Goal: Communication & Community: Participate in discussion

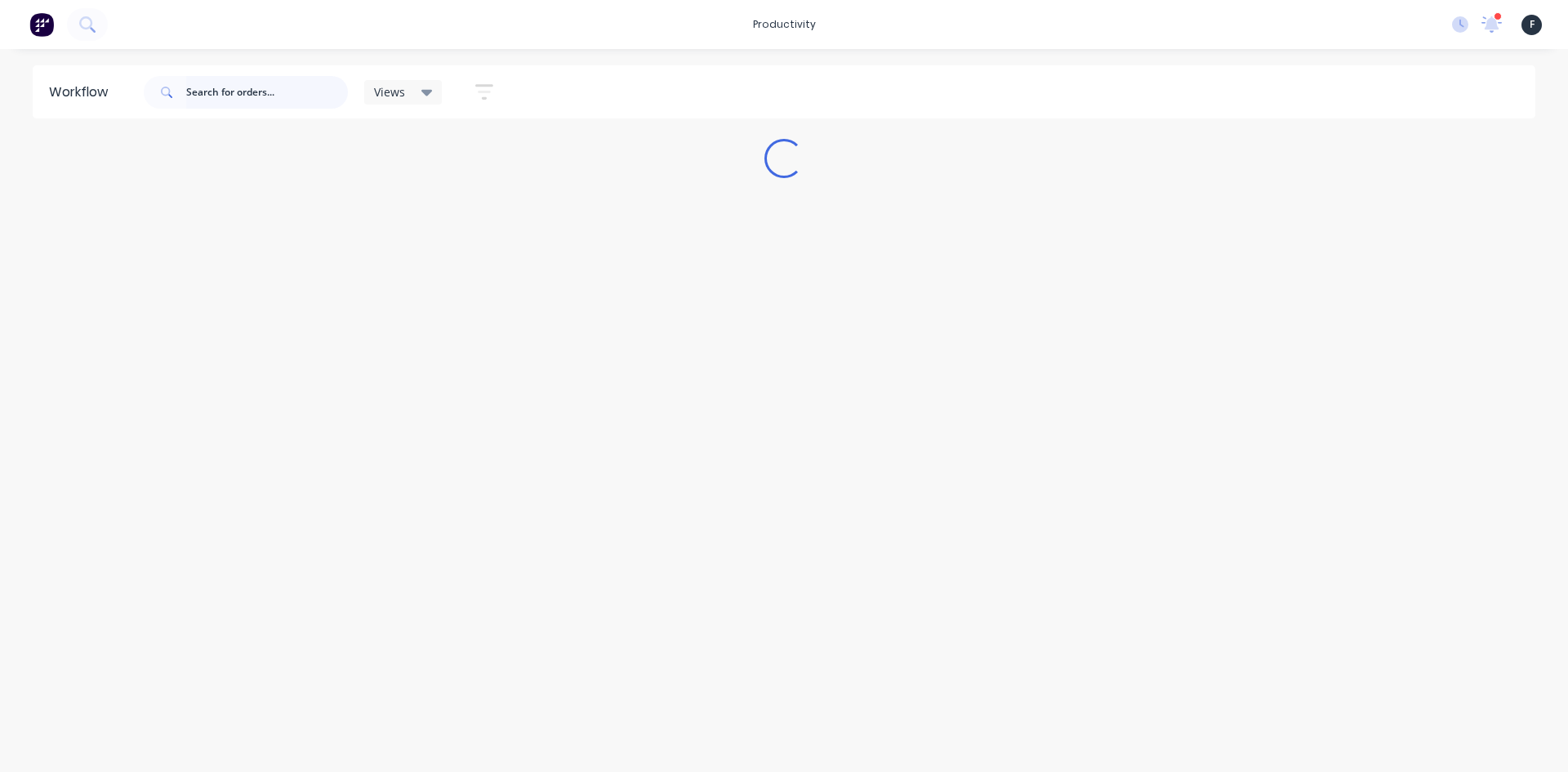
drag, startPoint x: 297, startPoint y: 99, endPoint x: 286, endPoint y: 94, distance: 12.1
click at [297, 99] on input "text" at bounding box center [267, 93] width 162 height 33
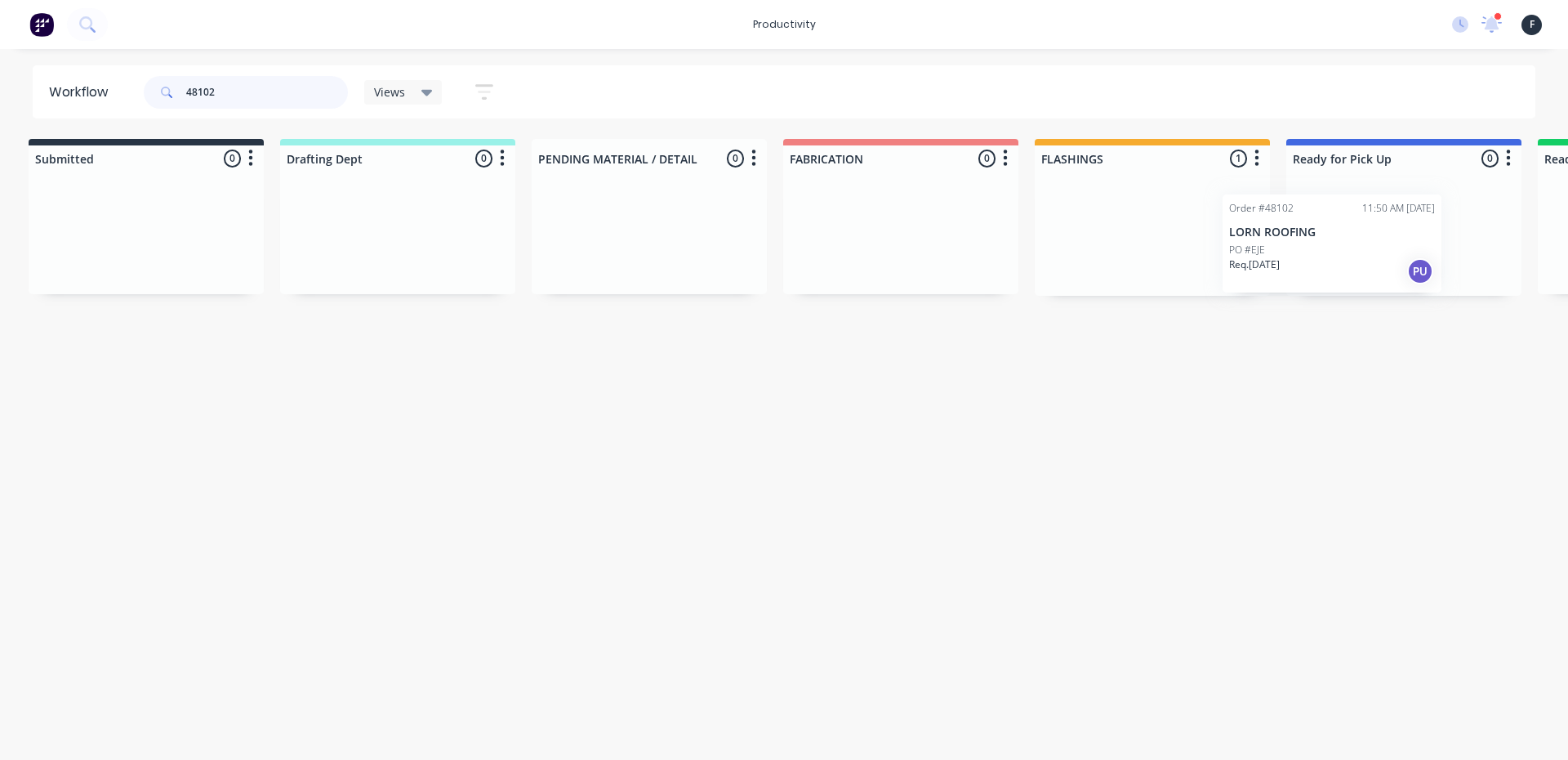
scroll to position [0, 16]
drag, startPoint x: 1168, startPoint y: 227, endPoint x: 1356, endPoint y: 237, distance: 188.3
click at [1356, 237] on div "Submitted 0 Sort By Created date Required date Order number Customer name Most …" at bounding box center [1335, 217] width 2723 height 156
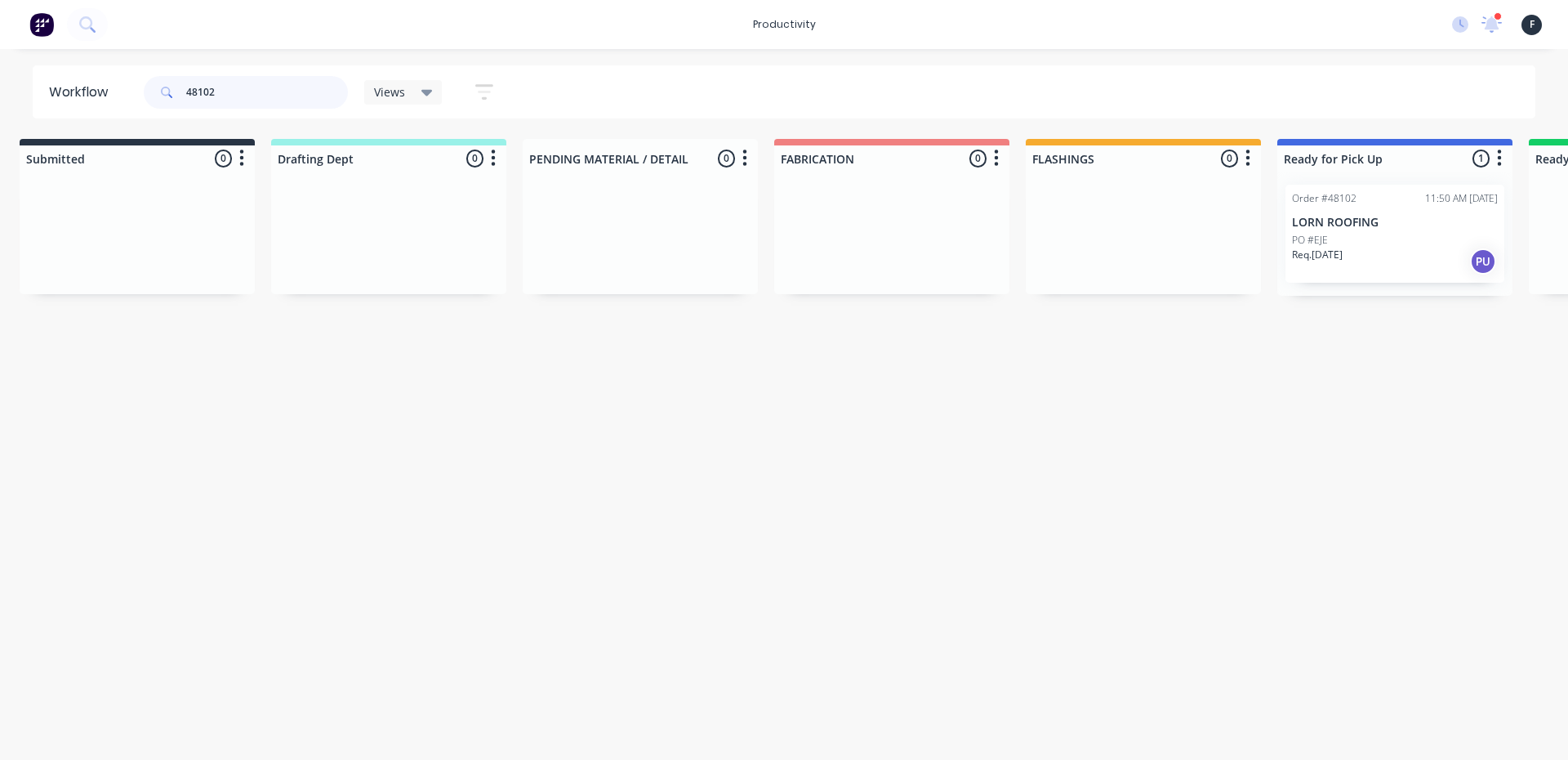
type input "48102"
click at [1356, 237] on div "PO #EJE" at bounding box center [1394, 240] width 206 height 15
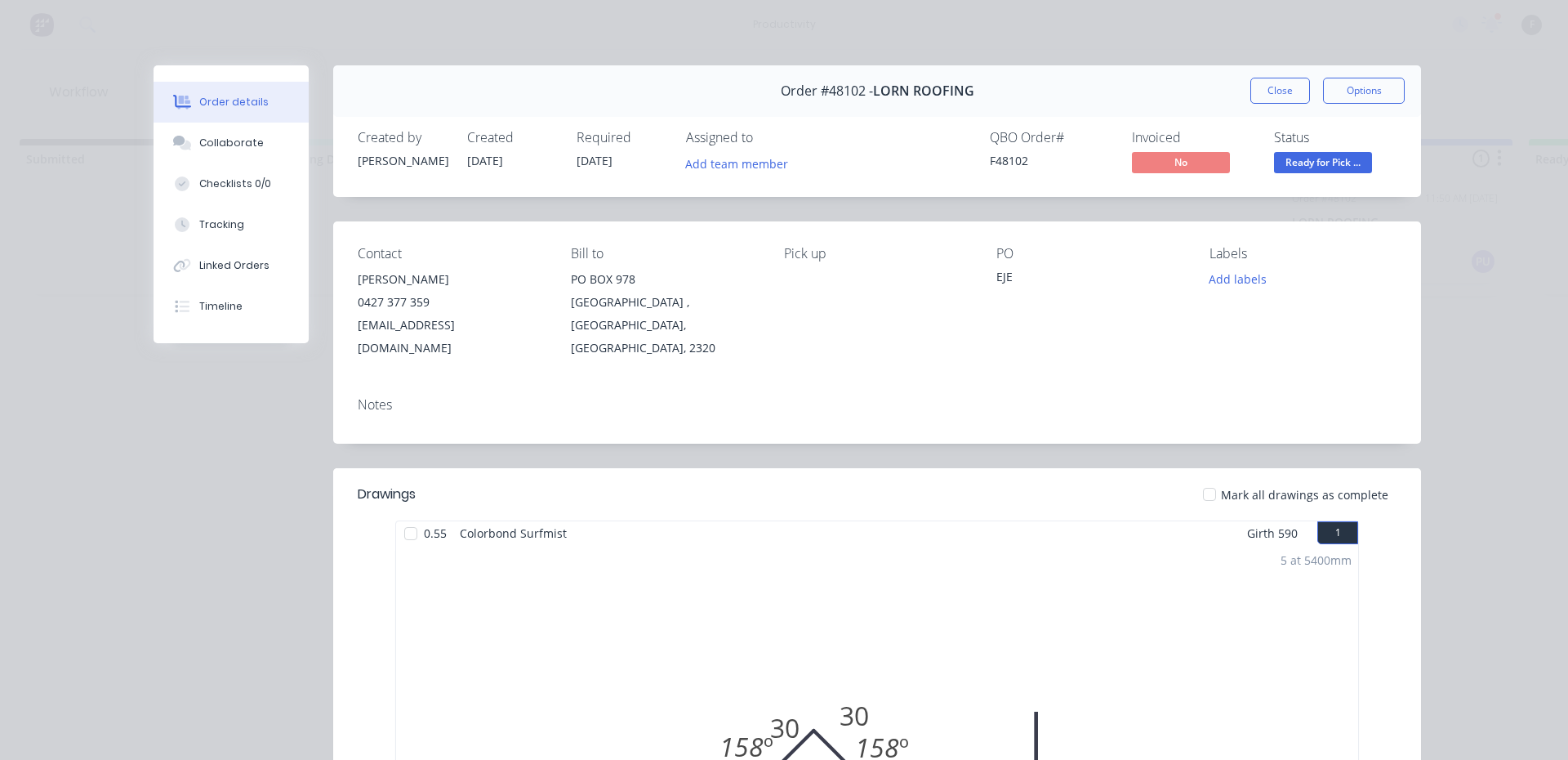
drag, startPoint x: 256, startPoint y: 149, endPoint x: 691, endPoint y: 325, distance: 469.3
click at [256, 149] on button "Collaborate" at bounding box center [231, 143] width 155 height 40
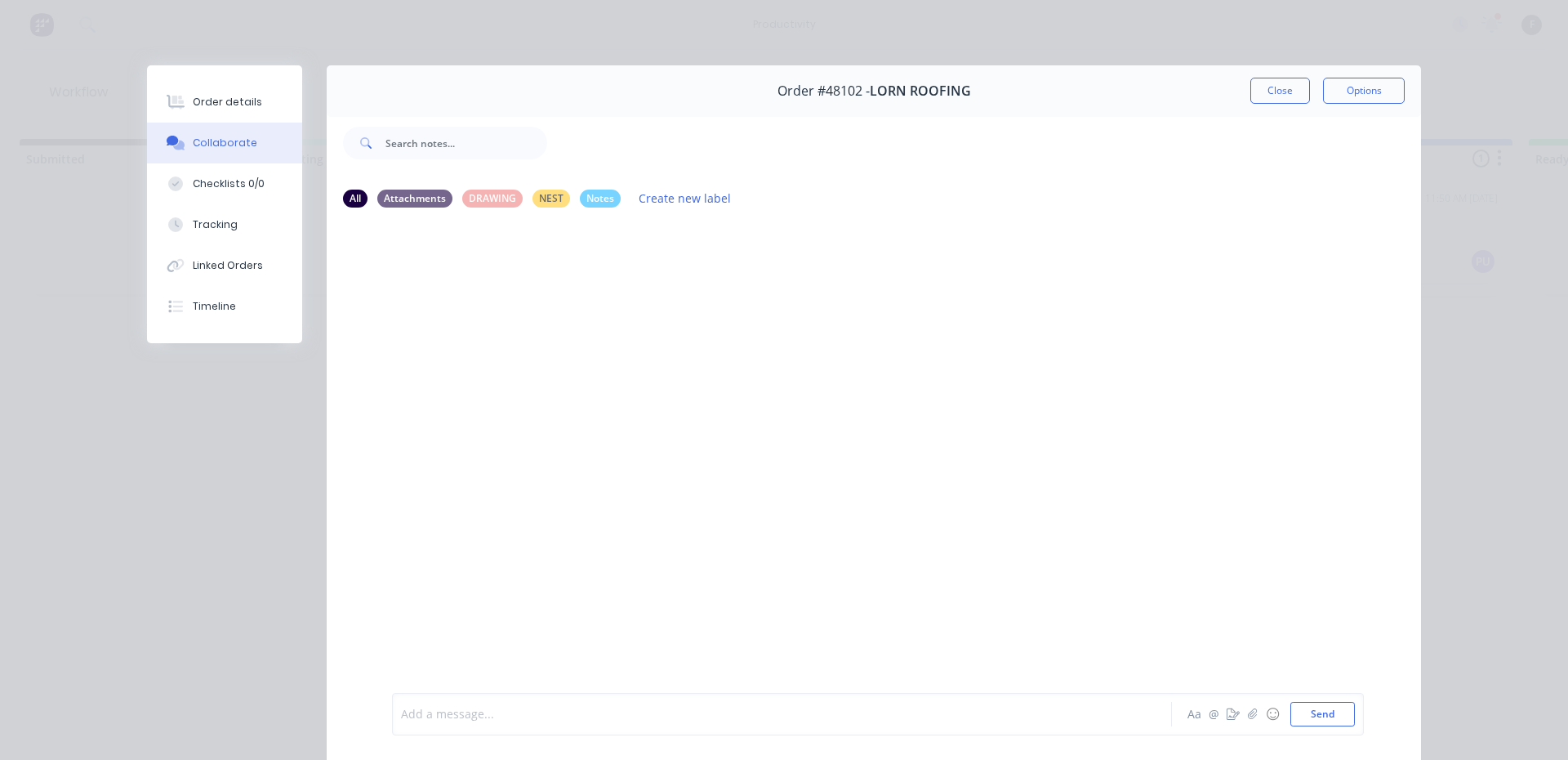
click at [686, 712] on div at bounding box center [759, 714] width 715 height 17
click at [1279, 89] on button "Close" at bounding box center [1279, 90] width 60 height 26
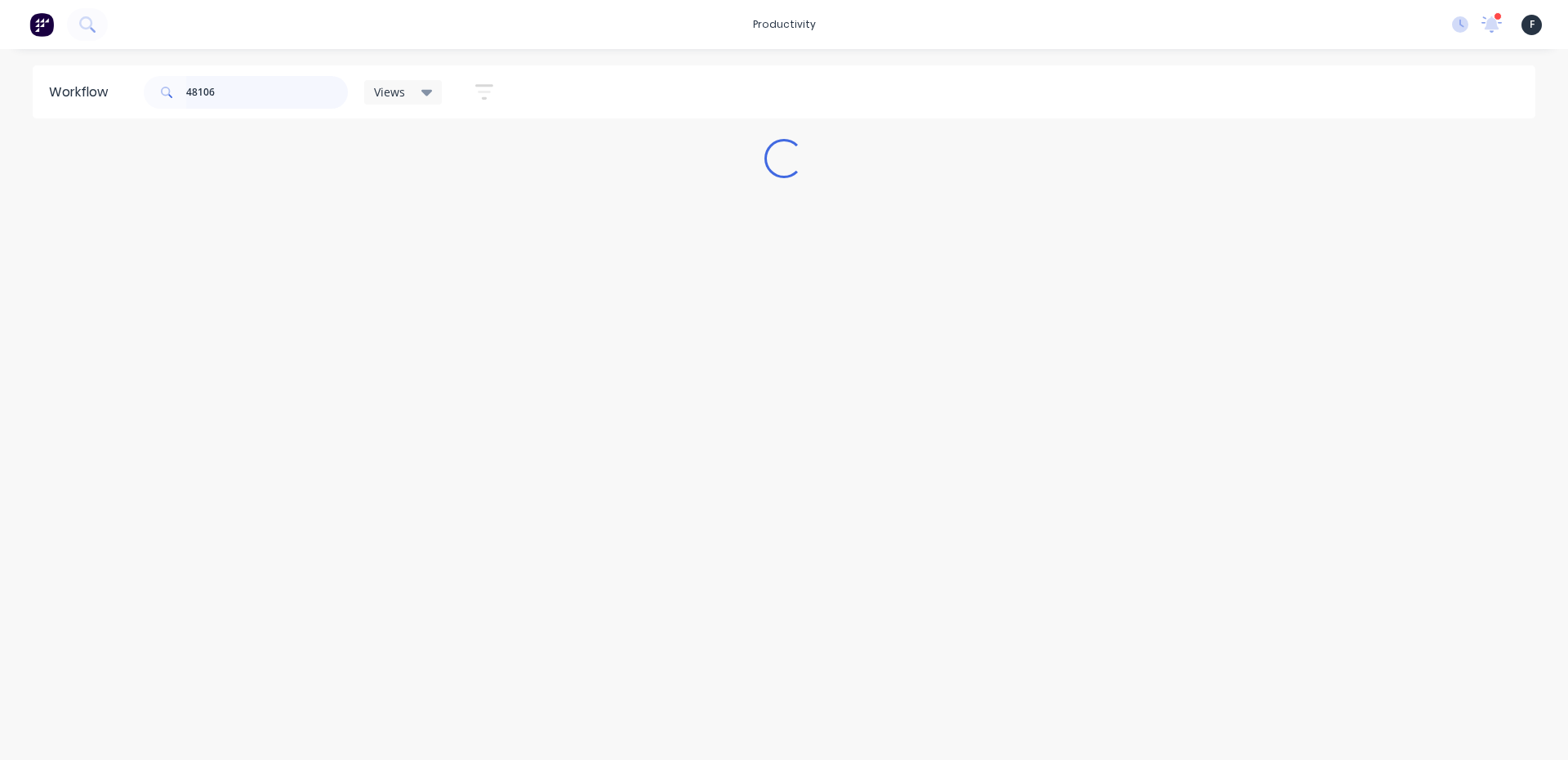
scroll to position [0, 0]
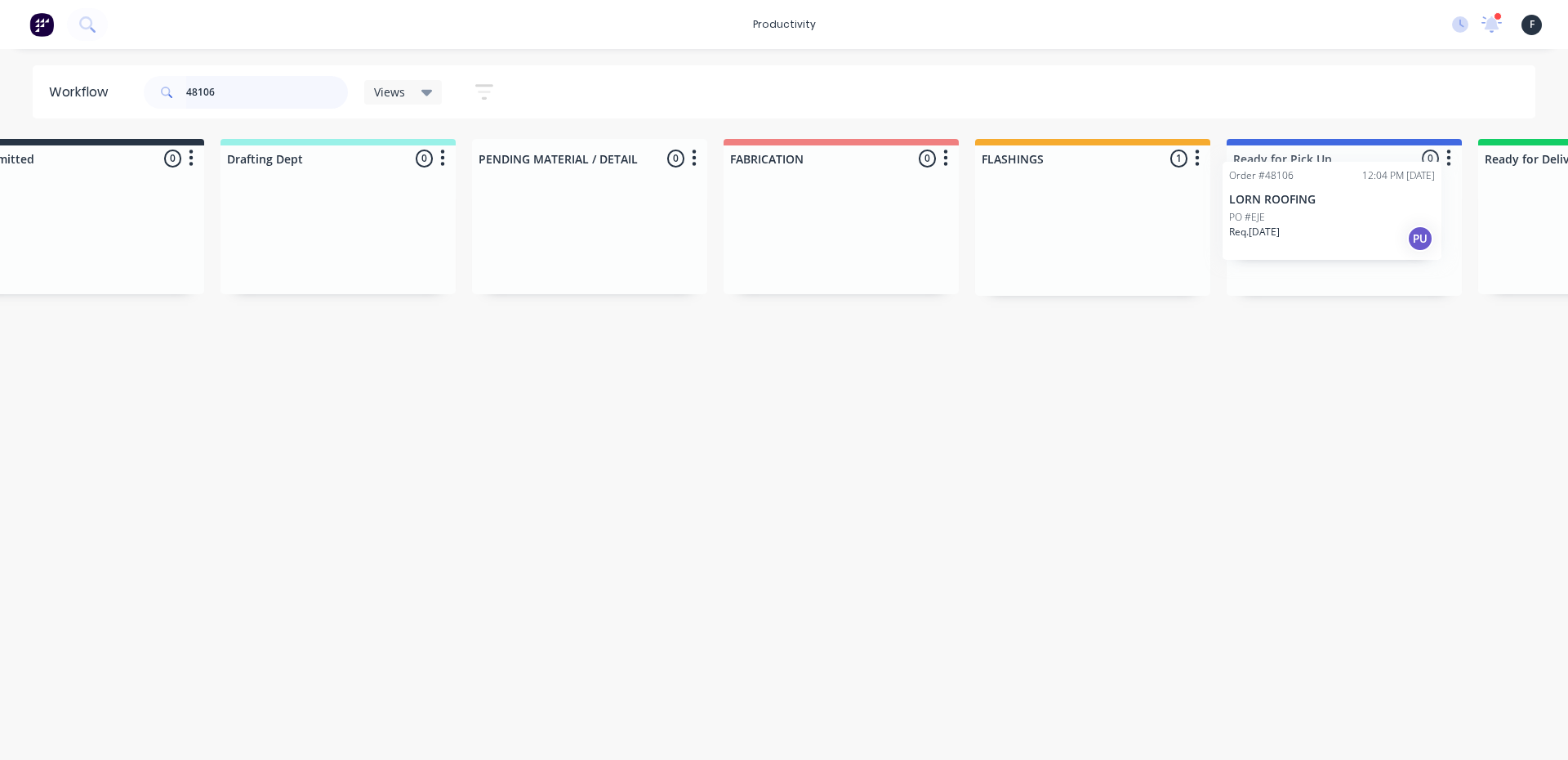
drag, startPoint x: 1145, startPoint y: 250, endPoint x: 1343, endPoint y: 218, distance: 200.6
click at [1343, 218] on div "Submitted 0 Sort By Created date Required date Order number Customer name Most …" at bounding box center [1283, 217] width 2723 height 156
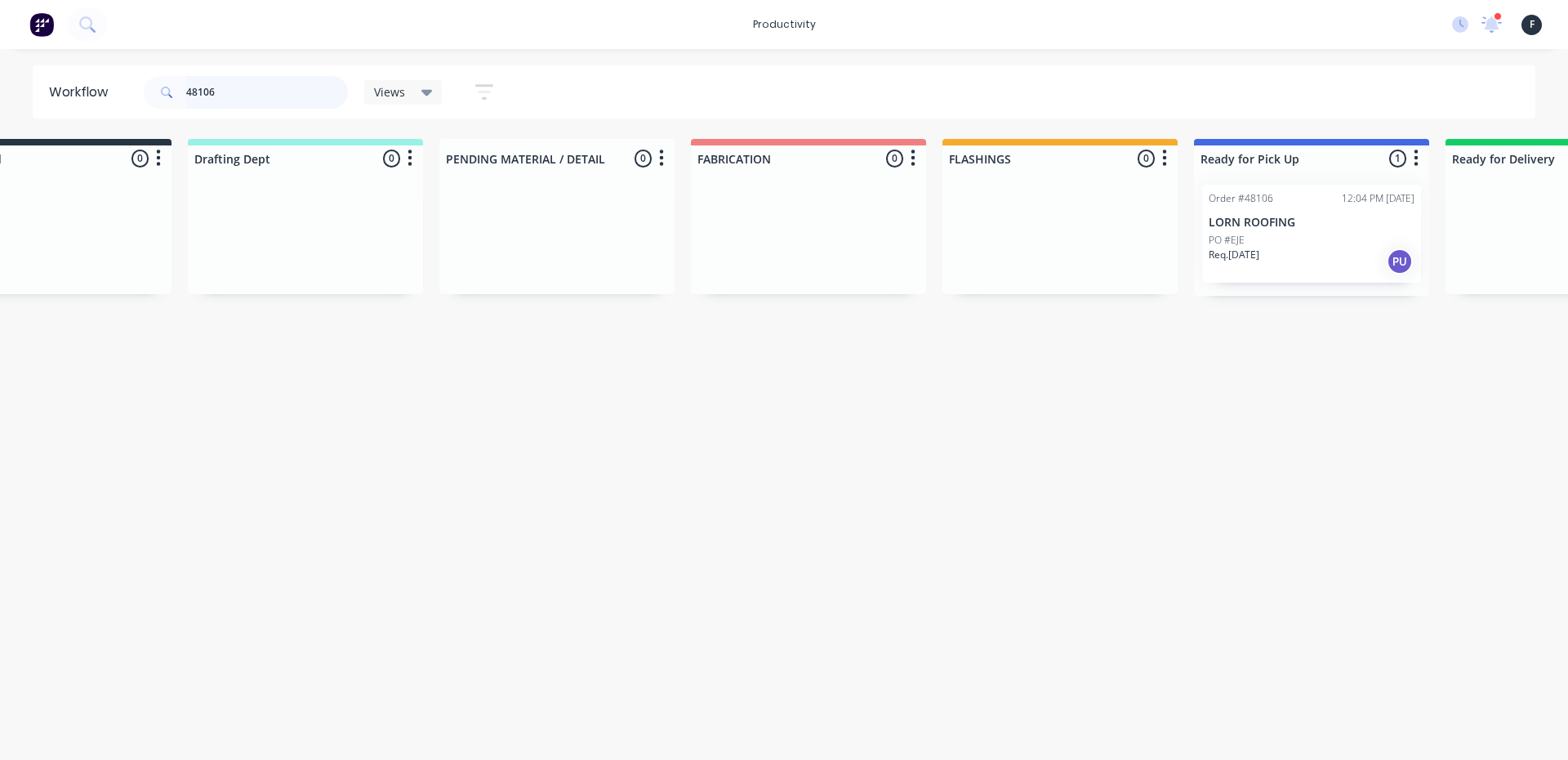
type input "48106"
click at [1303, 237] on div "PO #EJE" at bounding box center [1311, 240] width 206 height 15
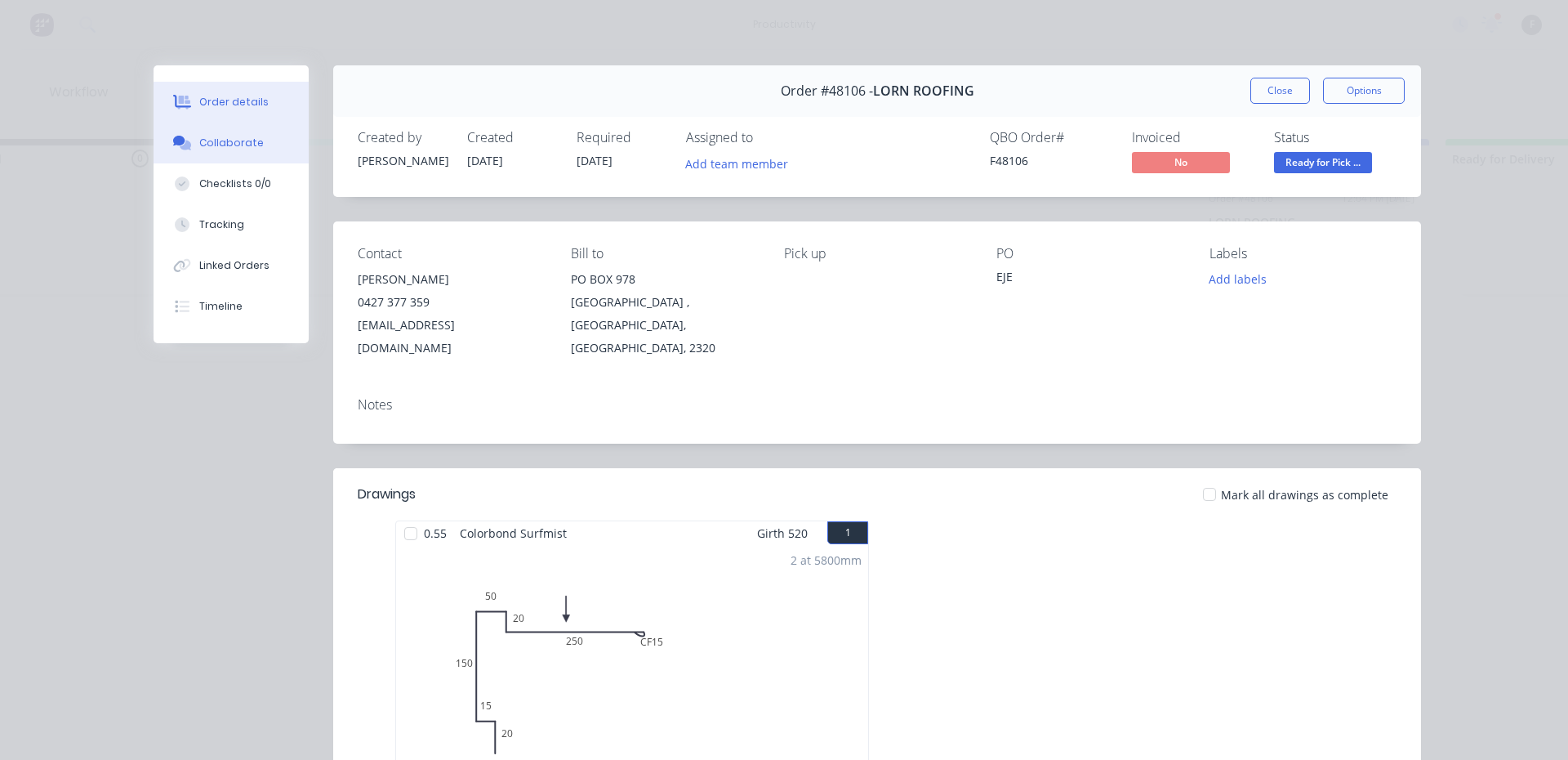
click at [226, 151] on button "Collaborate" at bounding box center [231, 143] width 155 height 40
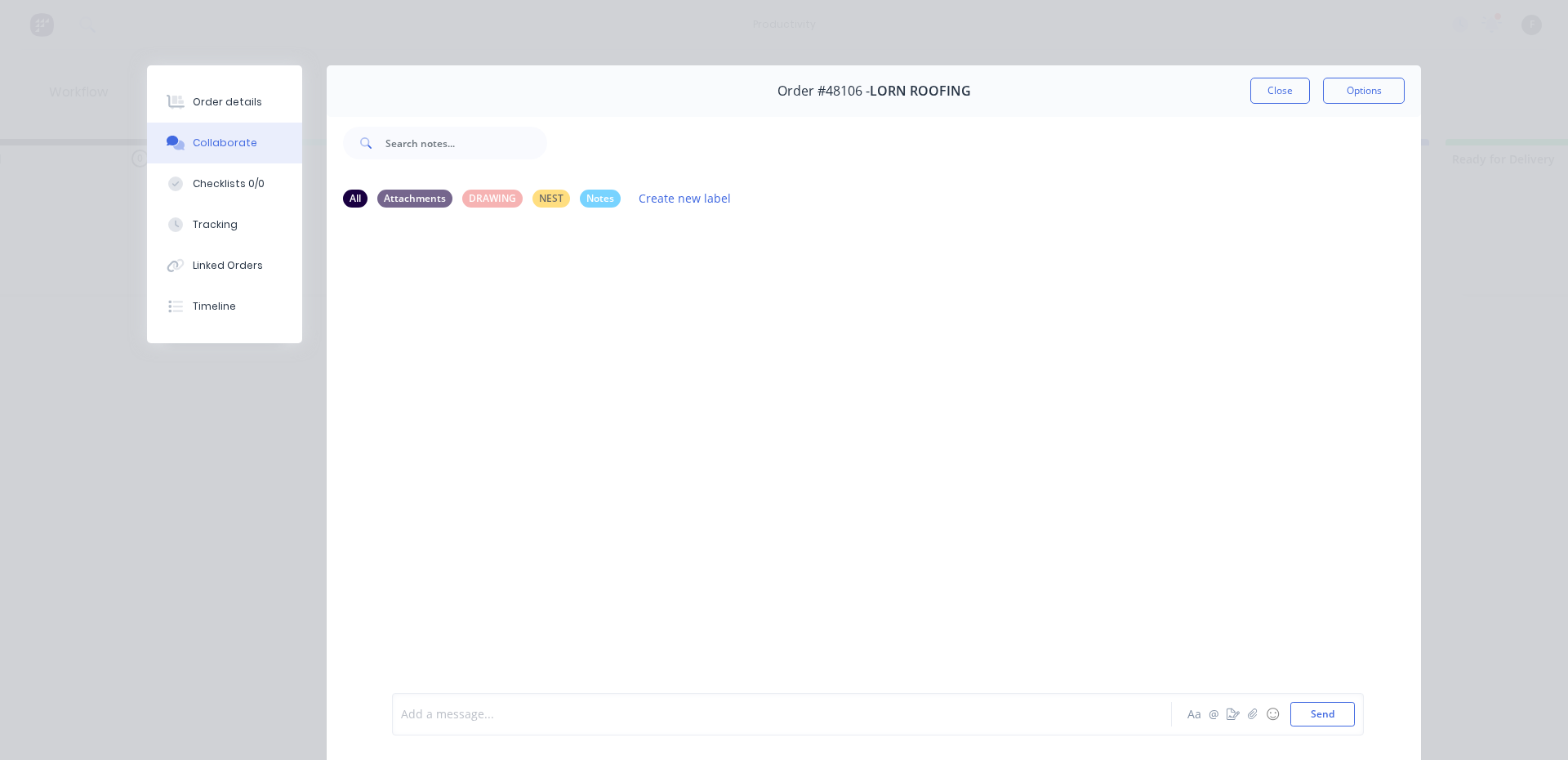
click at [572, 710] on div at bounding box center [759, 714] width 715 height 17
click at [1265, 95] on button "Close" at bounding box center [1279, 90] width 60 height 26
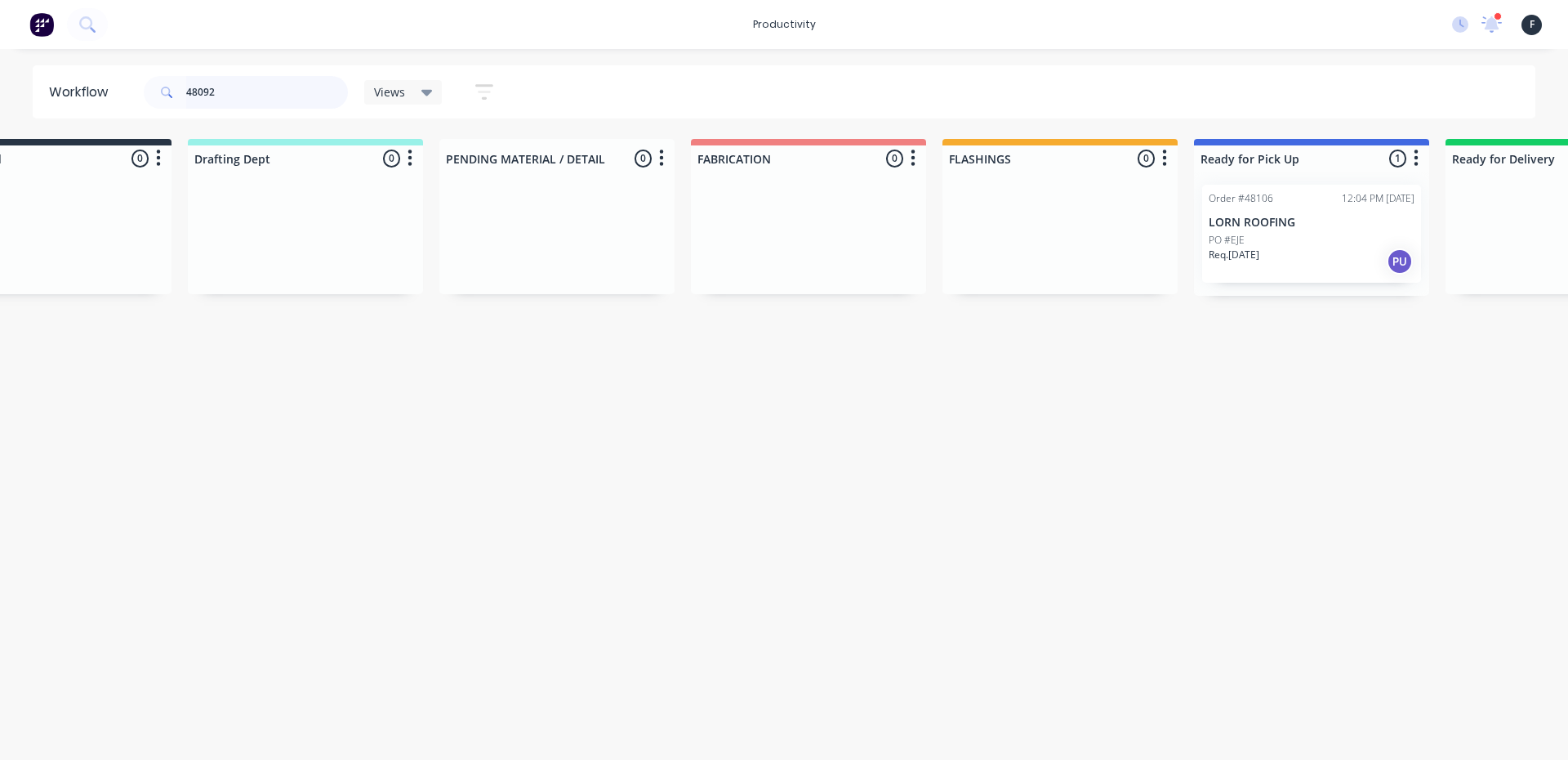
scroll to position [0, 0]
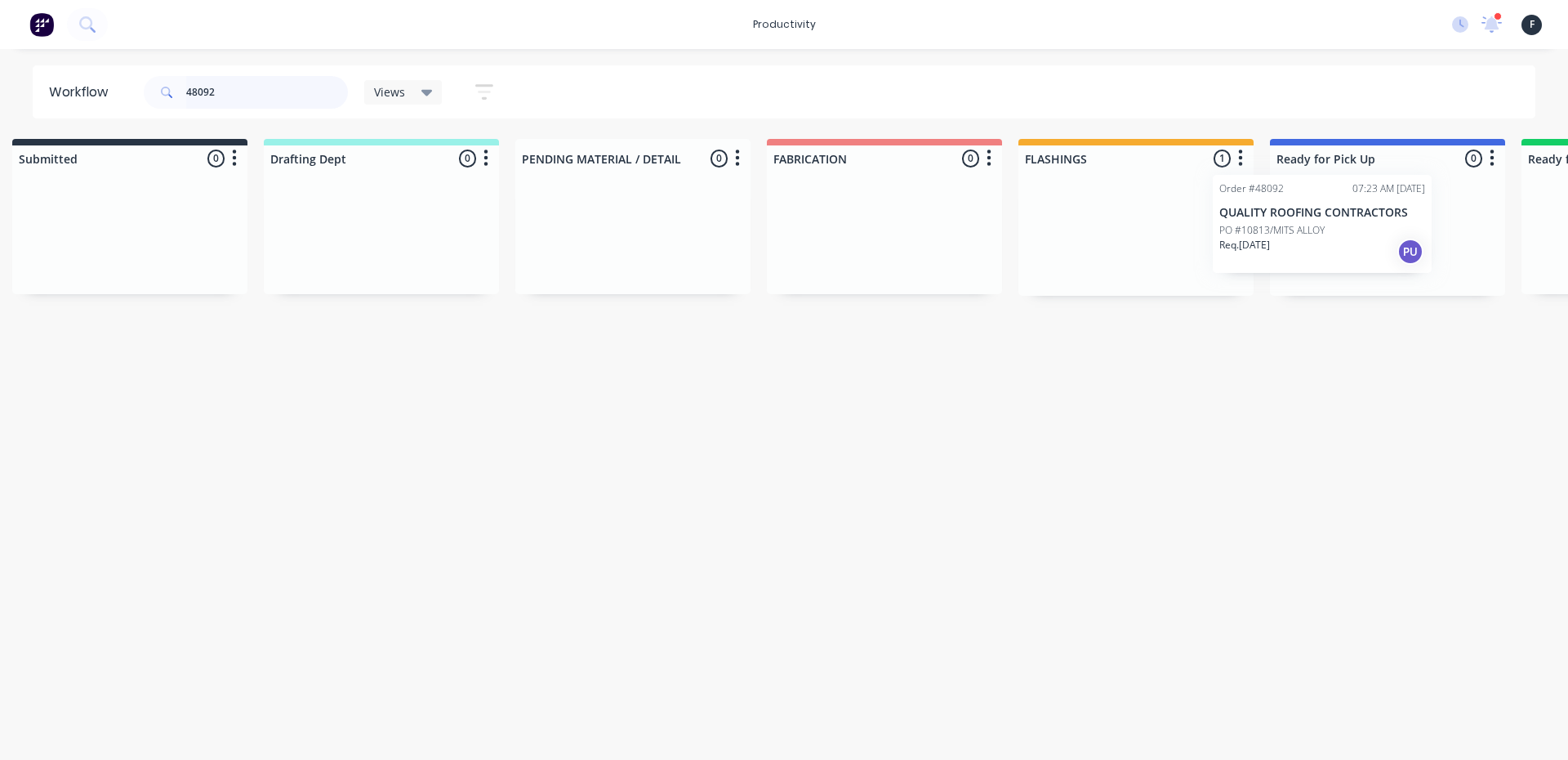
drag, startPoint x: 1162, startPoint y: 265, endPoint x: 1339, endPoint y: 252, distance: 177.5
click at [1339, 252] on div "Submitted 0 Sort By Created date Required date Order number Customer name Most …" at bounding box center [1326, 217] width 2723 height 156
type input "48092"
click at [1334, 252] on p "Req. [DATE]" at bounding box center [1309, 255] width 51 height 15
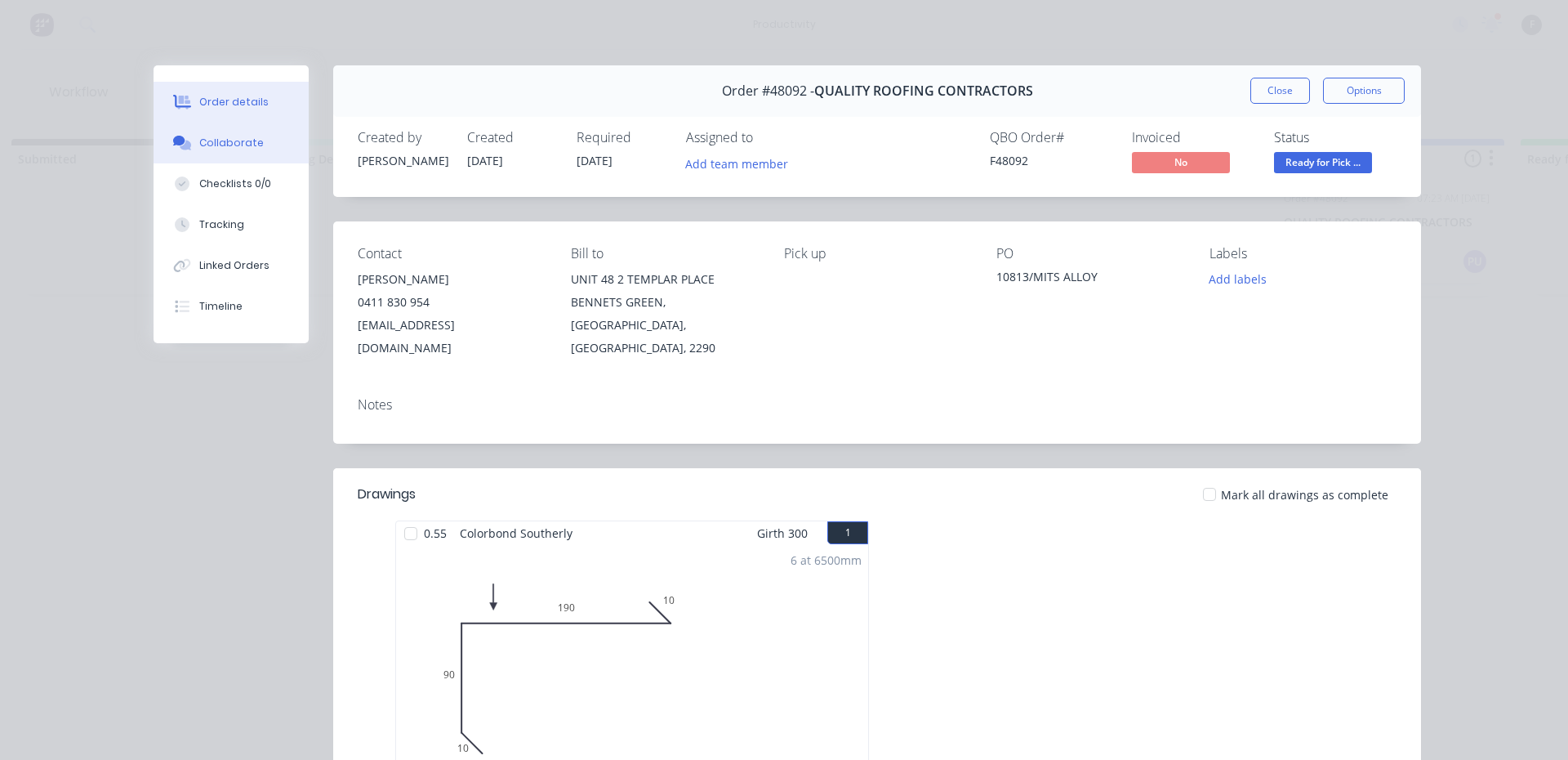
click at [224, 146] on div "Collaborate" at bounding box center [232, 143] width 64 height 15
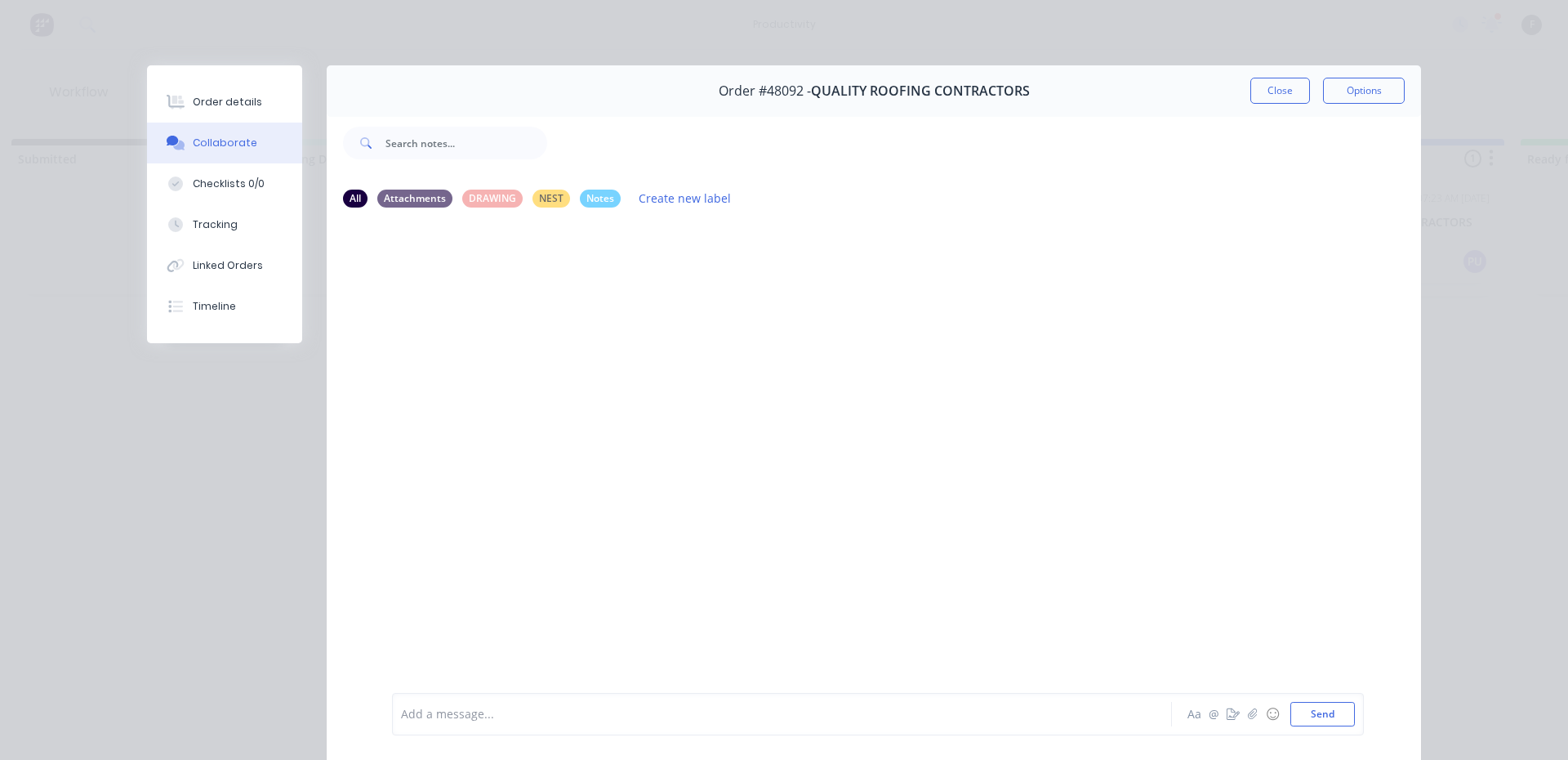
click at [740, 723] on div "Add a message..." at bounding box center [759, 714] width 715 height 25
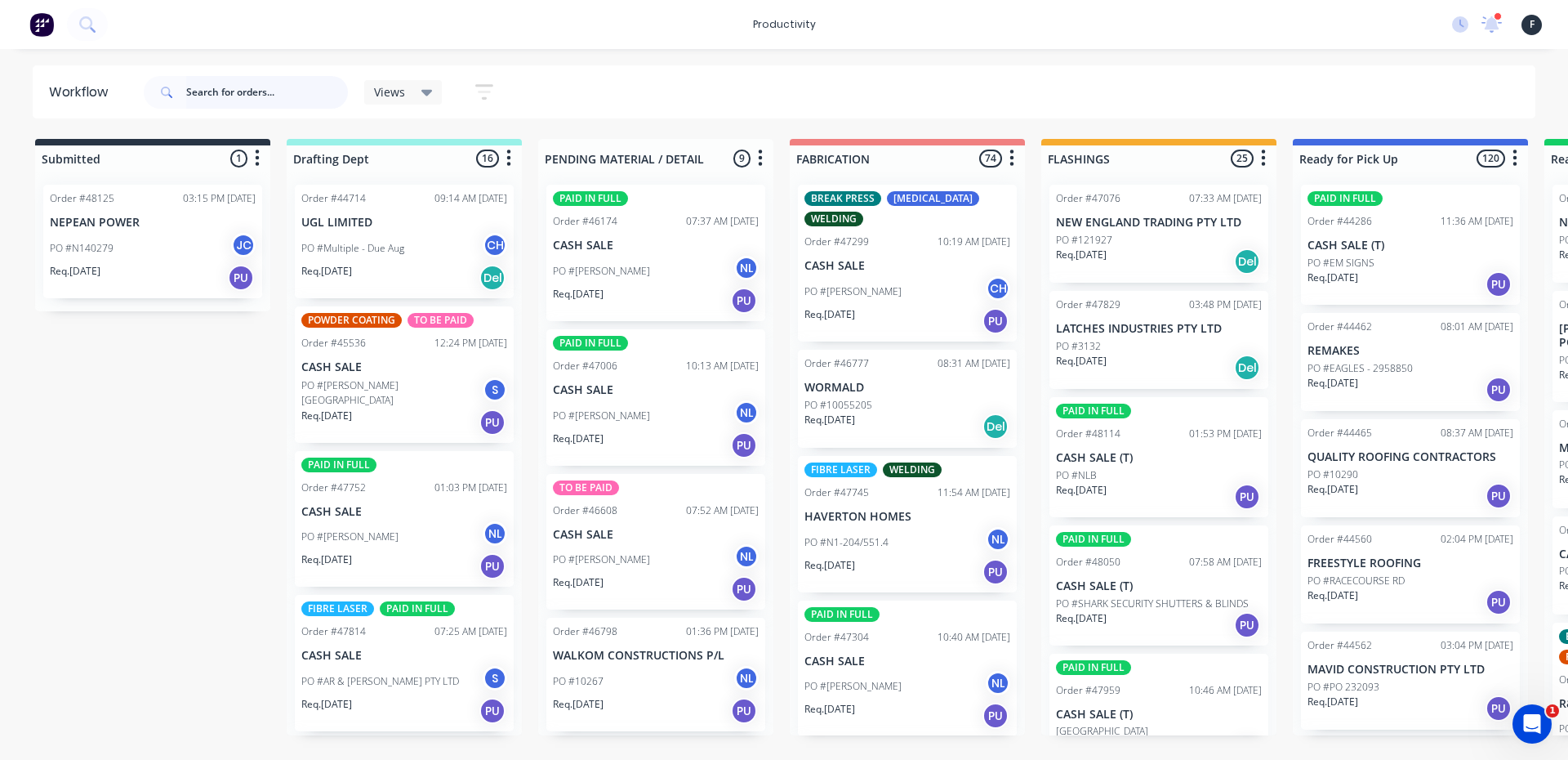
click at [251, 95] on input "text" at bounding box center [267, 93] width 162 height 33
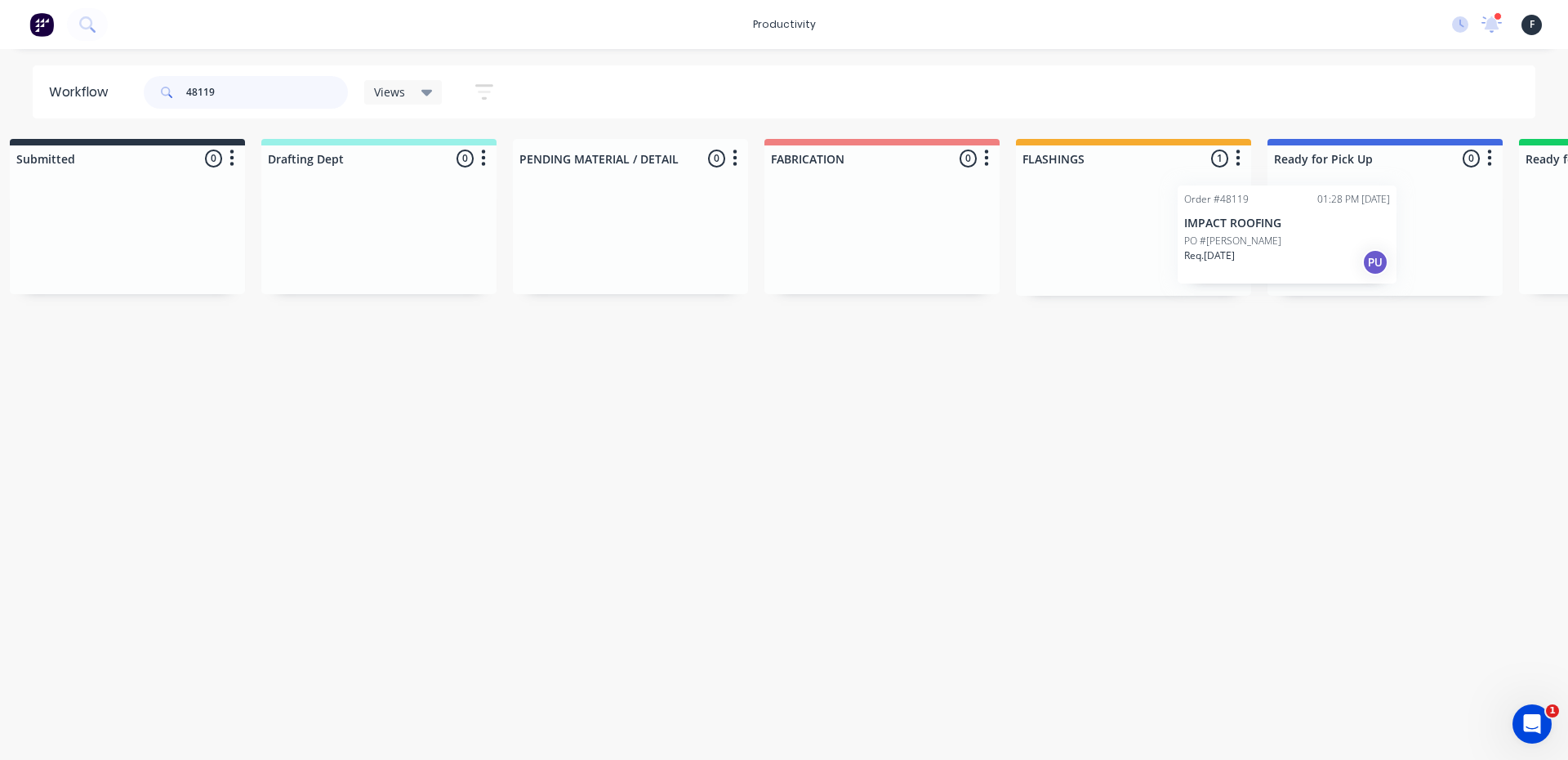
scroll to position [0, 52]
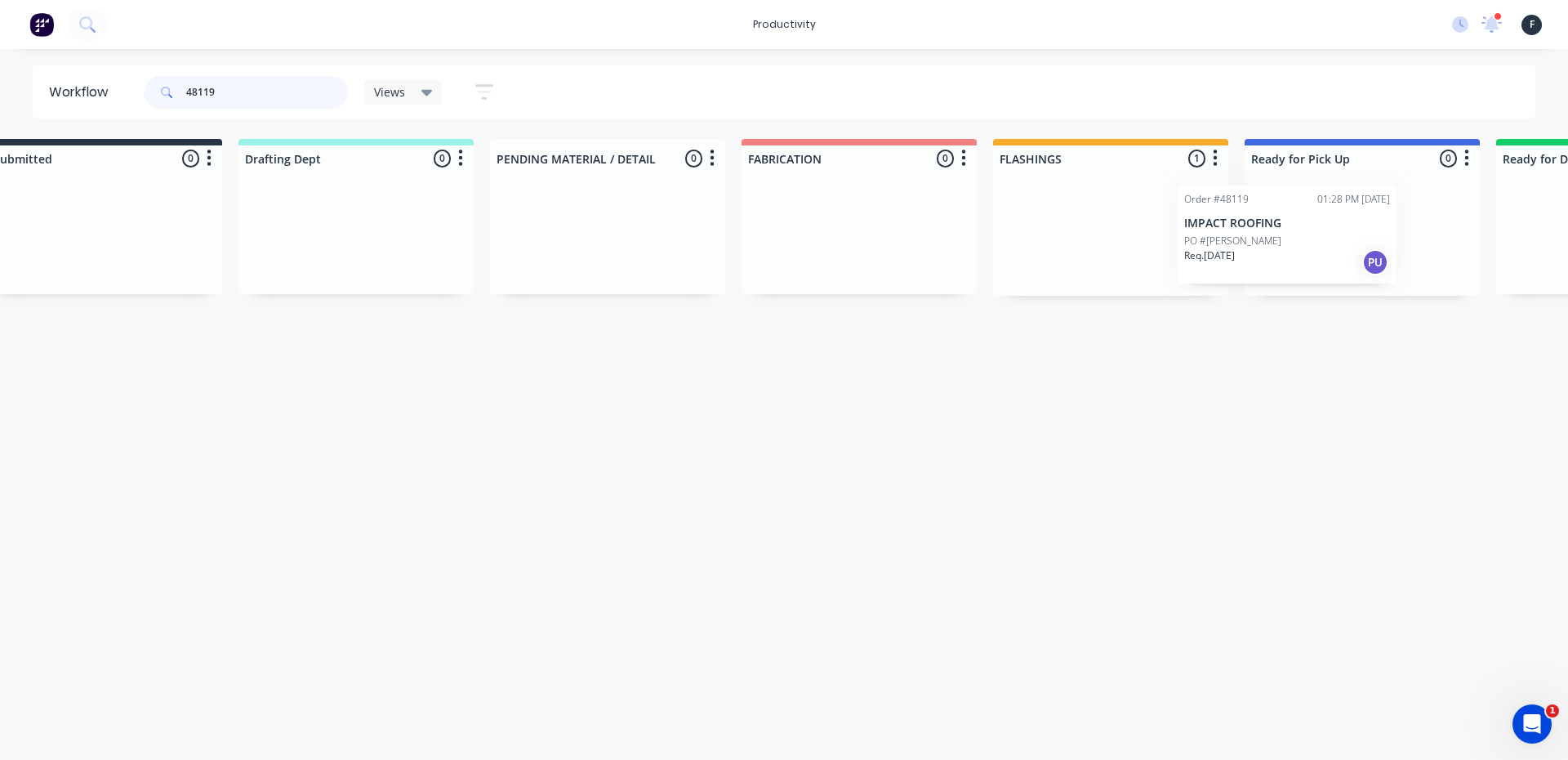
drag, startPoint x: 1107, startPoint y: 275, endPoint x: 1241, endPoint y: 275, distance: 134.0
click at [1241, 275] on div "Submitted 0 Sort By Created date Required date Order number Customer name Most …" at bounding box center [1299, 217] width 2723 height 156
type input "48119"
click at [1306, 261] on p "Req. [DATE]" at bounding box center [1280, 255] width 51 height 15
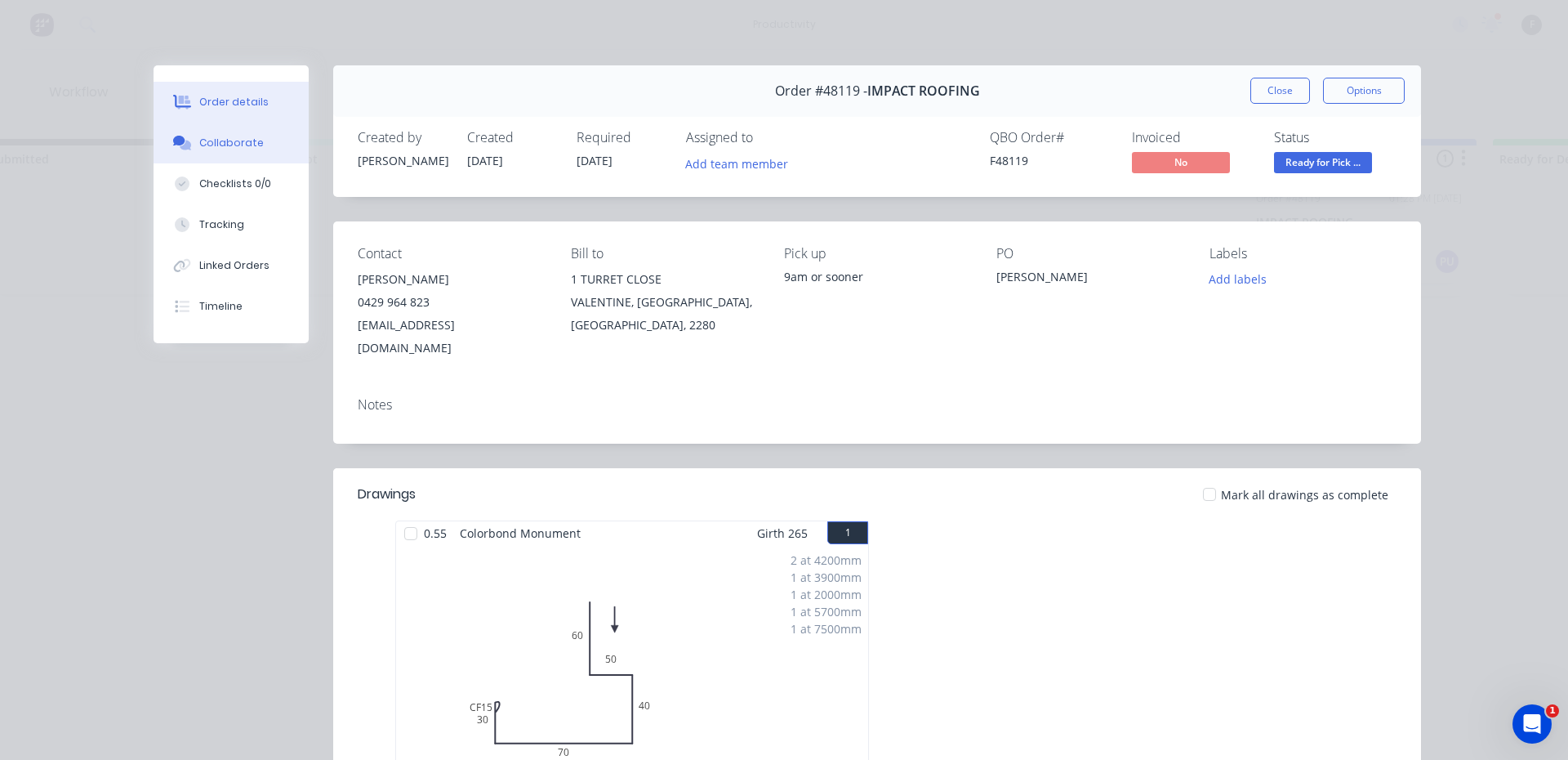
click at [217, 133] on button "Collaborate" at bounding box center [231, 143] width 155 height 40
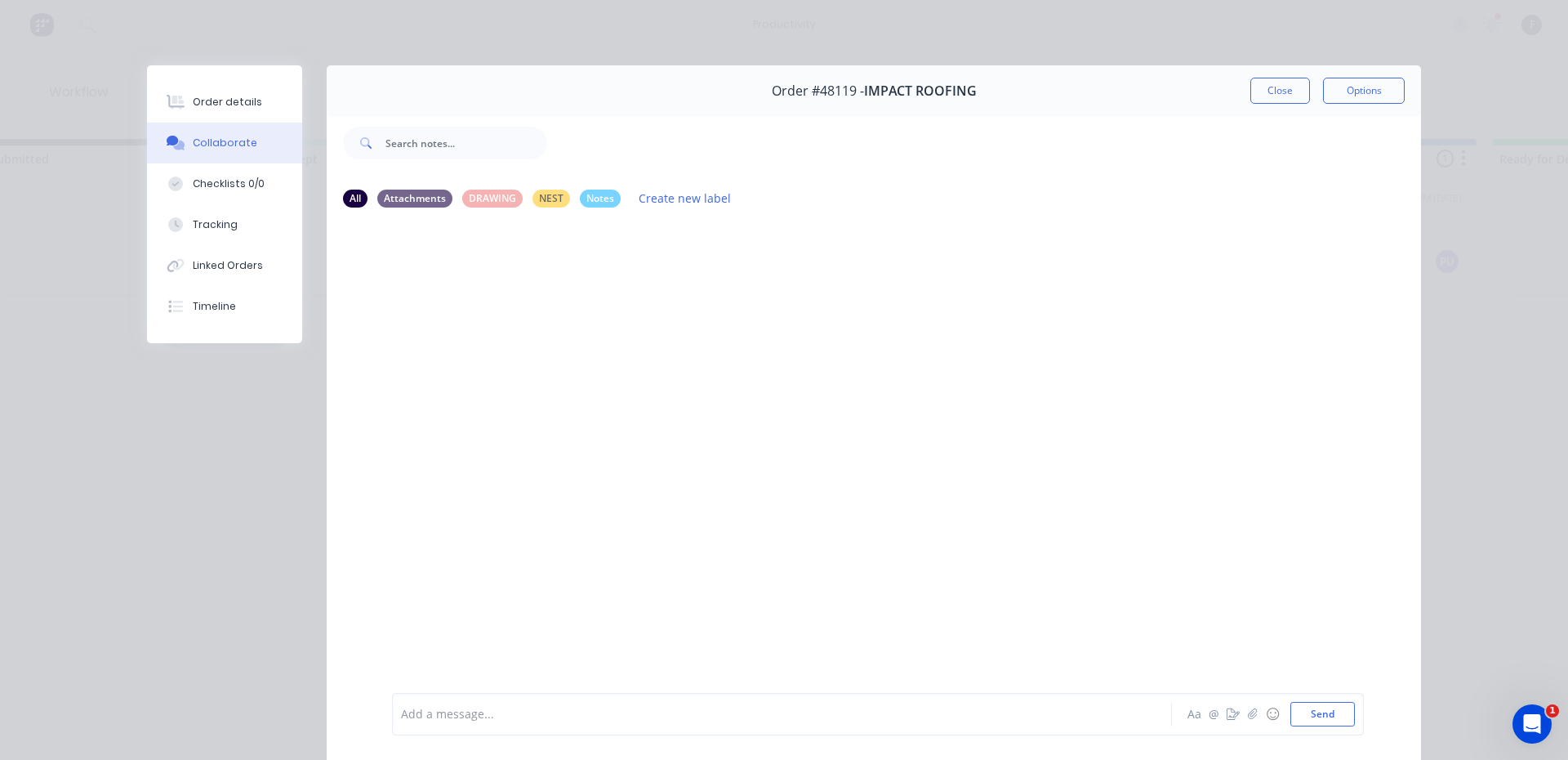
click at [537, 713] on div at bounding box center [759, 714] width 715 height 17
